Goal: Task Accomplishment & Management: Manage account settings

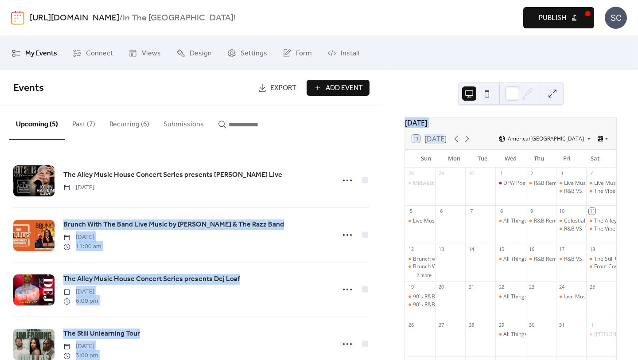
drag, startPoint x: 383, startPoint y: 153, endPoint x: 378, endPoint y: 184, distance: 31.4
click at [379, 184] on div "My Events Connect Views Design Settings Form Install My Events Events Export Ad…" at bounding box center [319, 198] width 638 height 324
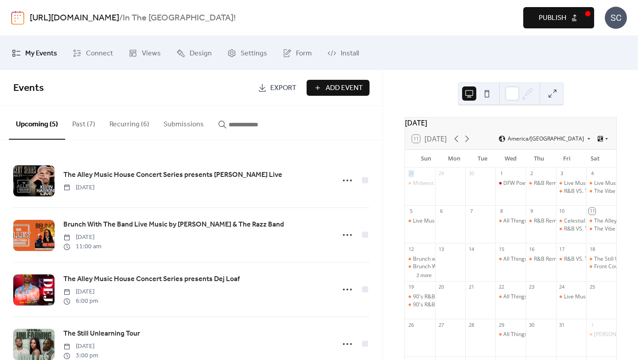
drag, startPoint x: 383, startPoint y: 173, endPoint x: 383, endPoint y: 191, distance: 18.2
click at [383, 191] on div "[DATE] 11 [DATE] America/Chicago Sun Mon Tue Wed Thu Fri Sat 28 Midwest 2 Dalla…" at bounding box center [510, 215] width 255 height 290
click at [129, 125] on button "Recurring (6)" at bounding box center [129, 122] width 54 height 33
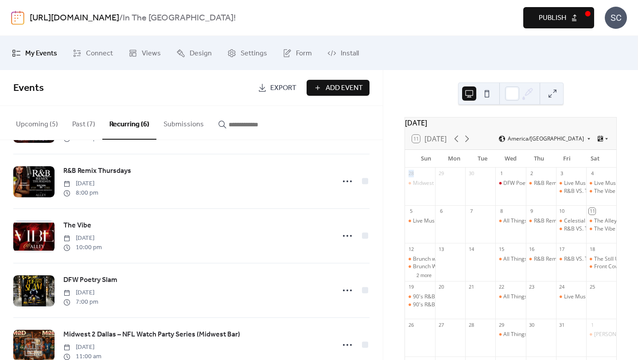
scroll to position [54, 0]
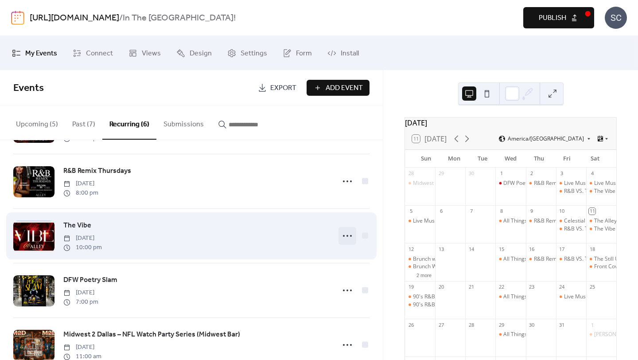
click at [346, 237] on icon at bounding box center [347, 236] width 14 height 14
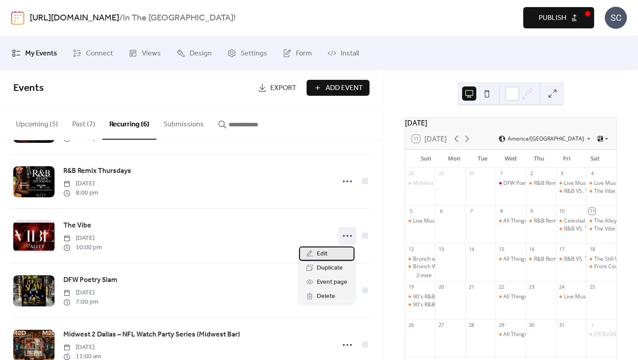
click at [332, 250] on div "Edit" at bounding box center [326, 253] width 55 height 14
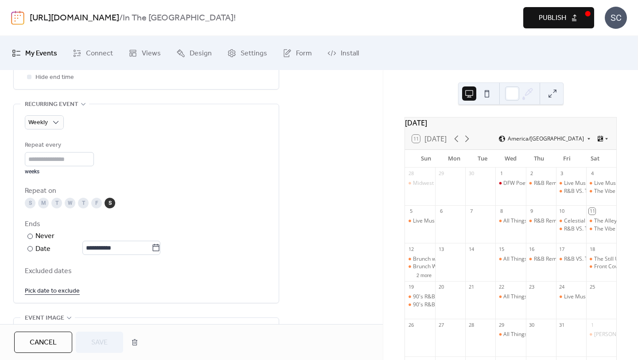
scroll to position [384, 0]
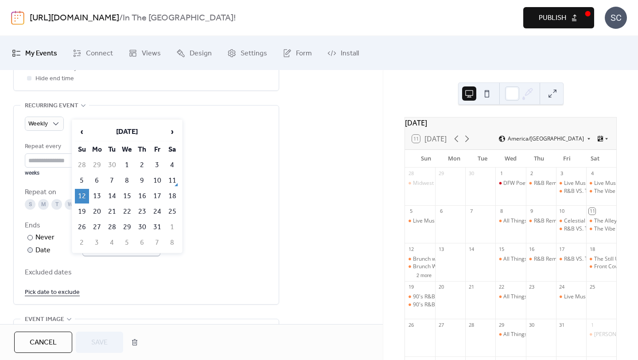
click at [163, 247] on body "**********" at bounding box center [319, 180] width 638 height 360
click at [86, 206] on td "19" at bounding box center [82, 211] width 14 height 15
type input "**********"
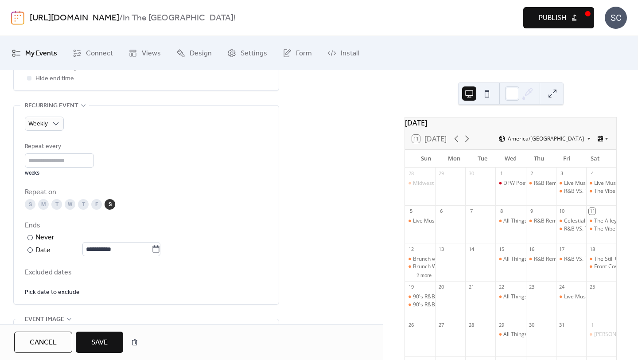
click at [105, 340] on span "Save" at bounding box center [99, 342] width 16 height 11
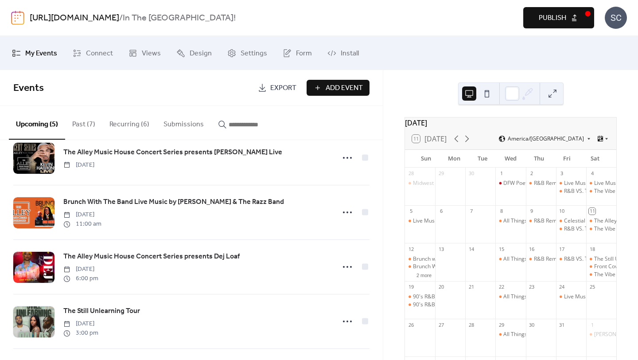
scroll to position [24, 0]
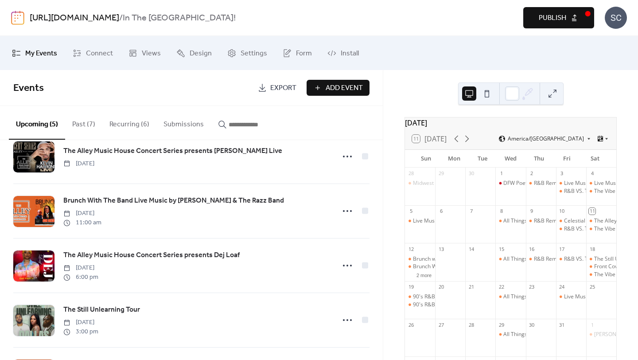
click at [133, 129] on button "Recurring (6)" at bounding box center [129, 122] width 54 height 33
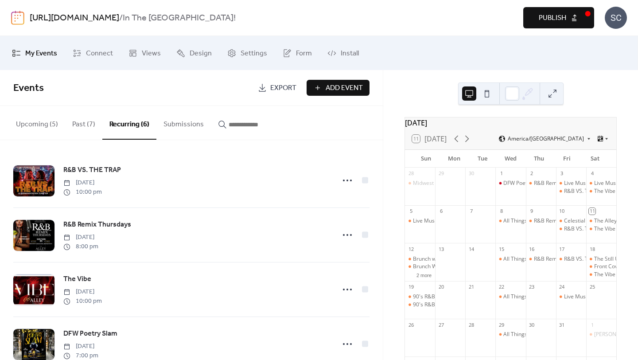
click at [36, 125] on button "Upcoming (5)" at bounding box center [37, 122] width 56 height 33
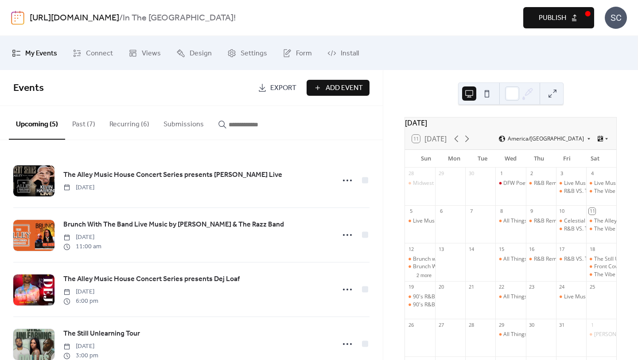
click at [84, 120] on button "Past (7)" at bounding box center [83, 122] width 37 height 33
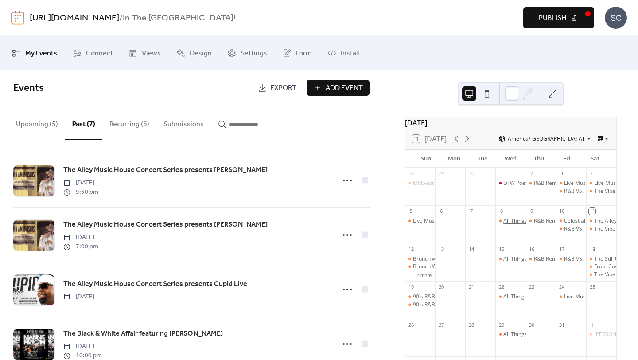
click at [504, 223] on div "All Things Open Mic" at bounding box center [527, 221] width 49 height 8
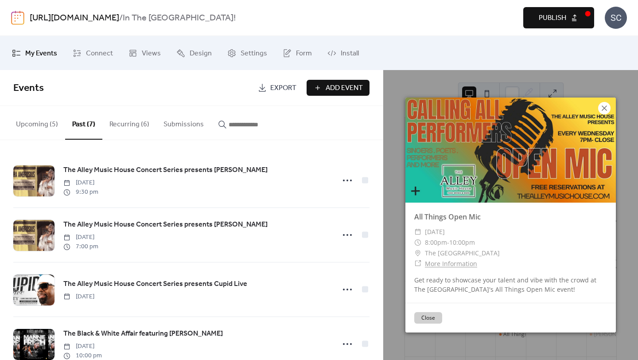
click at [603, 112] on icon at bounding box center [604, 108] width 11 height 11
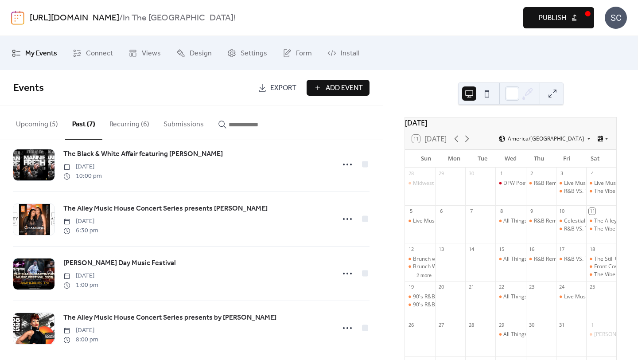
scroll to position [182, 0]
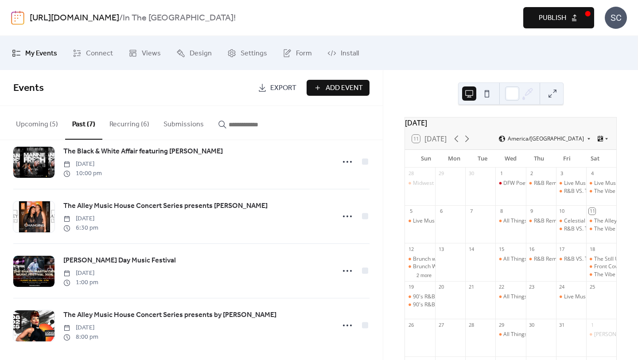
click at [41, 128] on button "Upcoming (5)" at bounding box center [37, 122] width 56 height 33
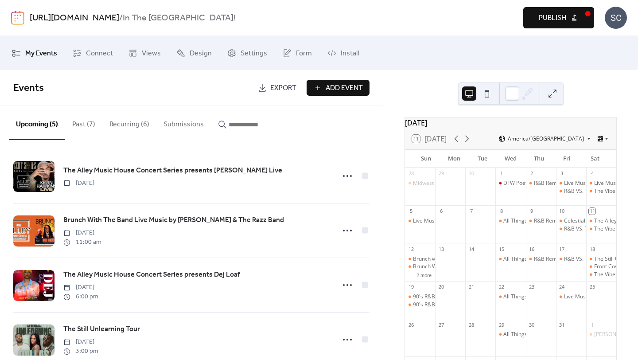
scroll to position [4, 0]
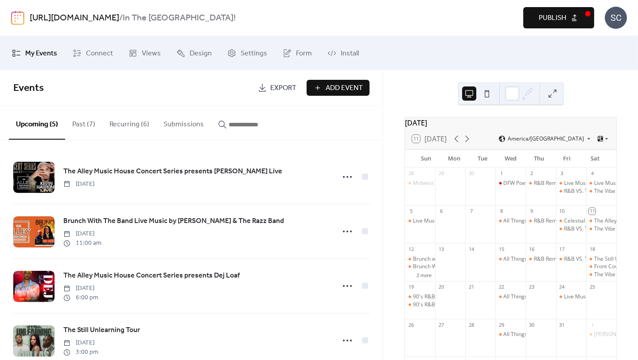
click at [135, 124] on button "Recurring (6)" at bounding box center [129, 122] width 54 height 33
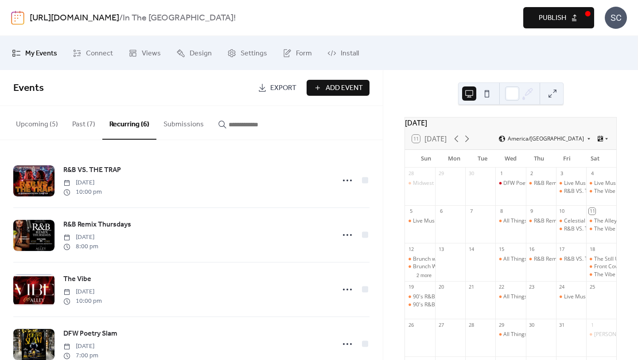
click at [35, 125] on button "Upcoming (5)" at bounding box center [37, 122] width 56 height 33
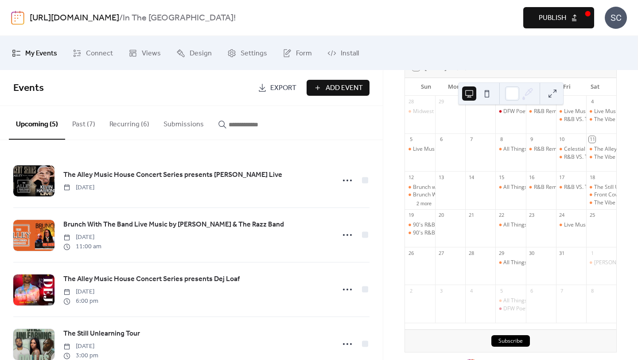
scroll to position [103, 0]
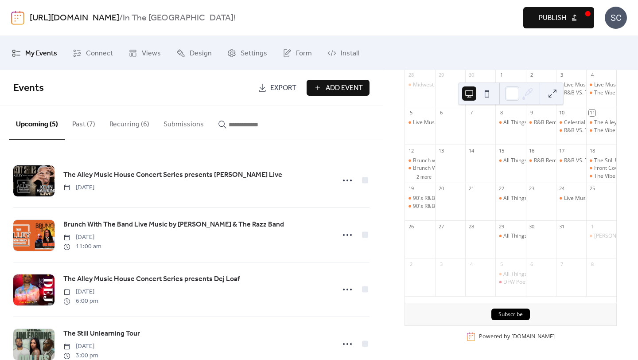
drag, startPoint x: 637, startPoint y: 251, endPoint x: 636, endPoint y: 174, distance: 76.6
click at [637, 175] on div "[DATE] 11 [DATE] America/Chicago Sun Mon Tue Wed Thu Fri Sat 28 Midwest 2 Dalla…" at bounding box center [510, 215] width 255 height 290
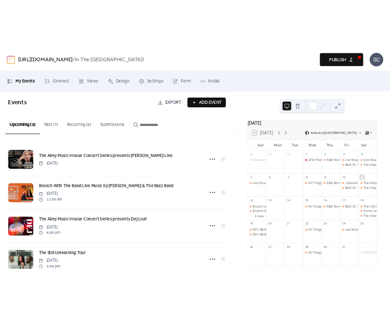
scroll to position [0, 0]
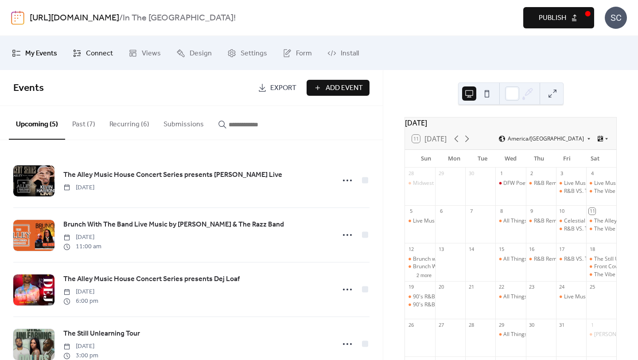
click at [98, 54] on span "Connect" at bounding box center [99, 54] width 27 height 14
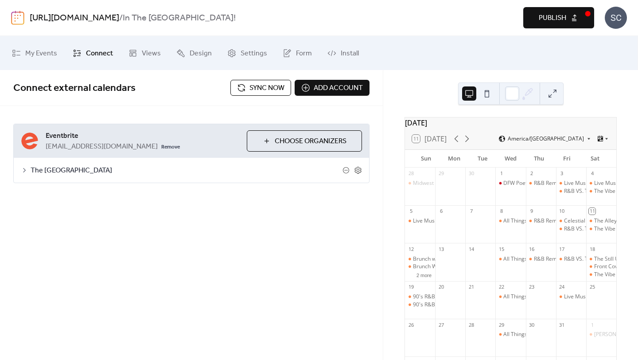
click at [242, 89] on button "Sync now" at bounding box center [260, 88] width 61 height 16
click at [570, 263] on div "Live Music Performance by TMarsh" at bounding box center [607, 259] width 87 height 8
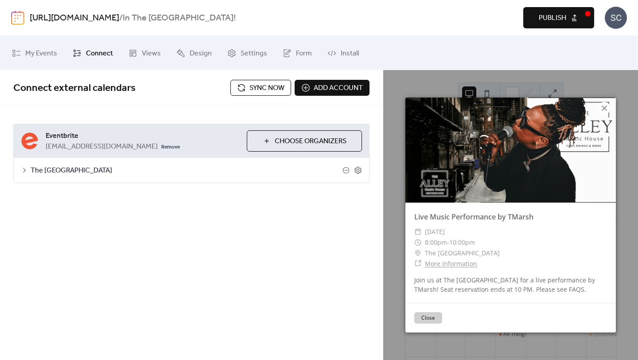
click at [606, 105] on icon at bounding box center [604, 108] width 11 height 11
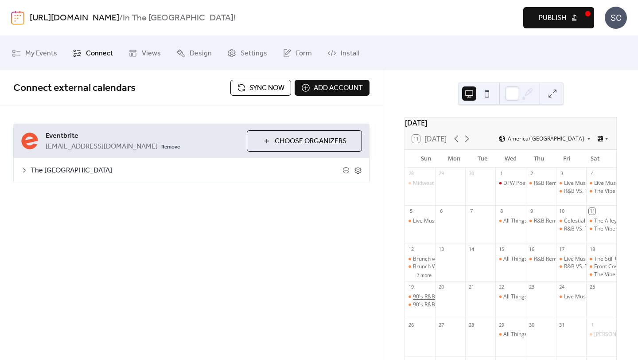
click at [429, 300] on div "90's R&B House Party Live By [PERSON_NAME] & Bronzeville" at bounding box center [487, 297] width 149 height 8
